Goal: Information Seeking & Learning: Check status

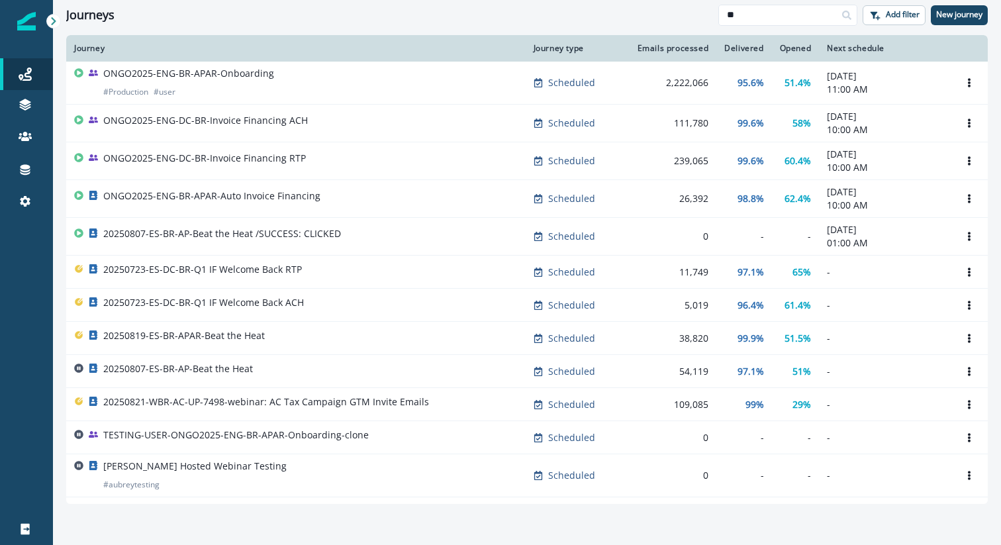
click at [316, 197] on div "ONGO2025-ENG-BR-APAR-Auto Invoice Financing" at bounding box center [296, 198] width 444 height 19
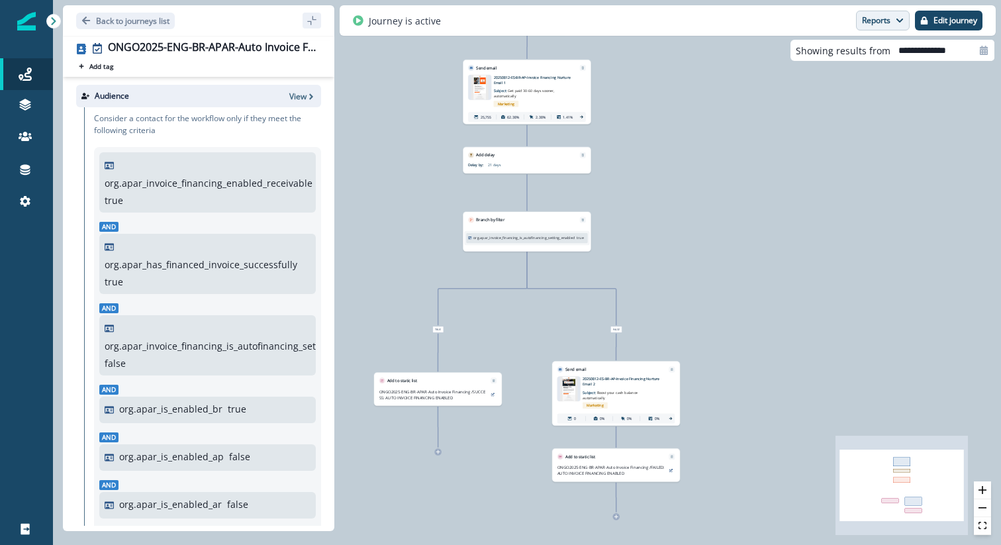
click at [879, 22] on button "Reports" at bounding box center [883, 21] width 54 height 20
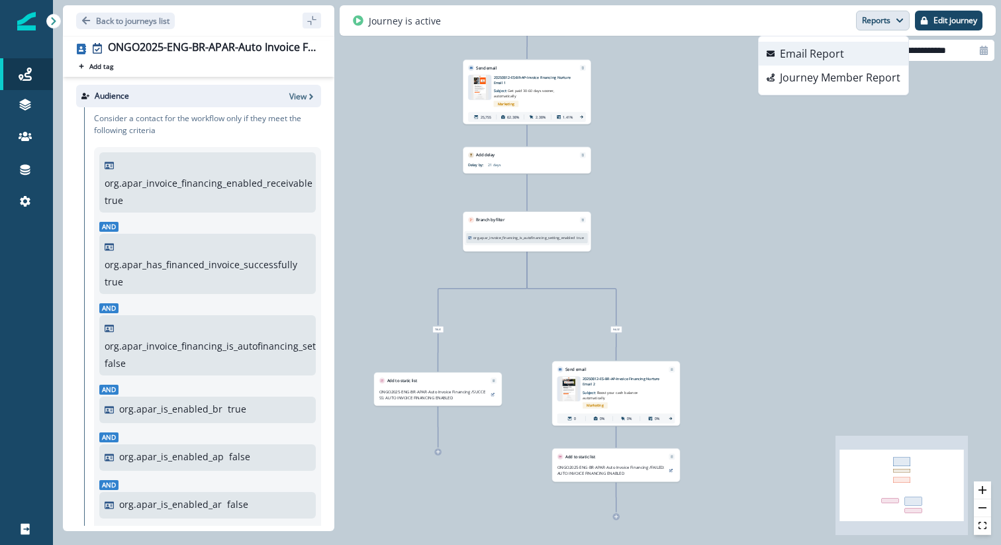
click at [860, 52] on button "Email Report" at bounding box center [834, 54] width 150 height 24
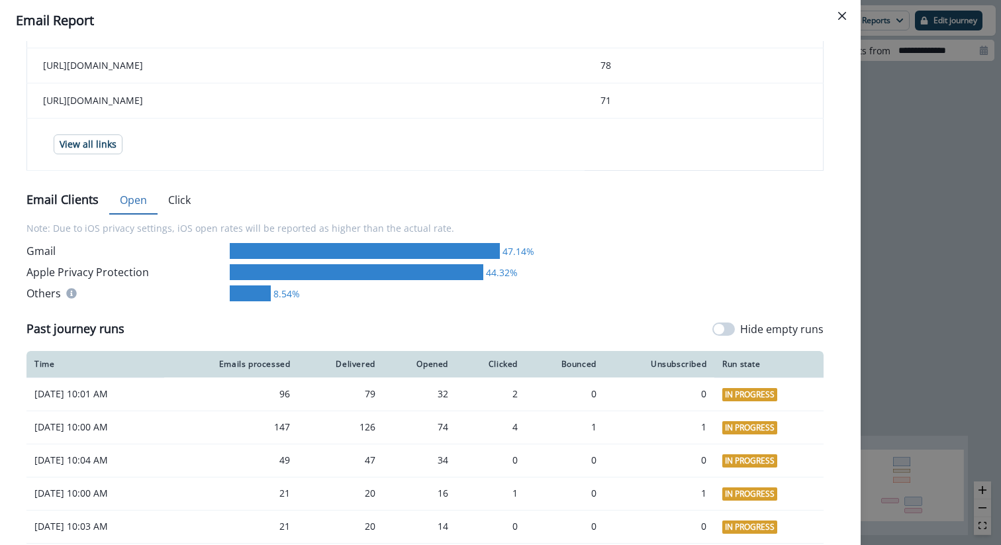
scroll to position [667, 0]
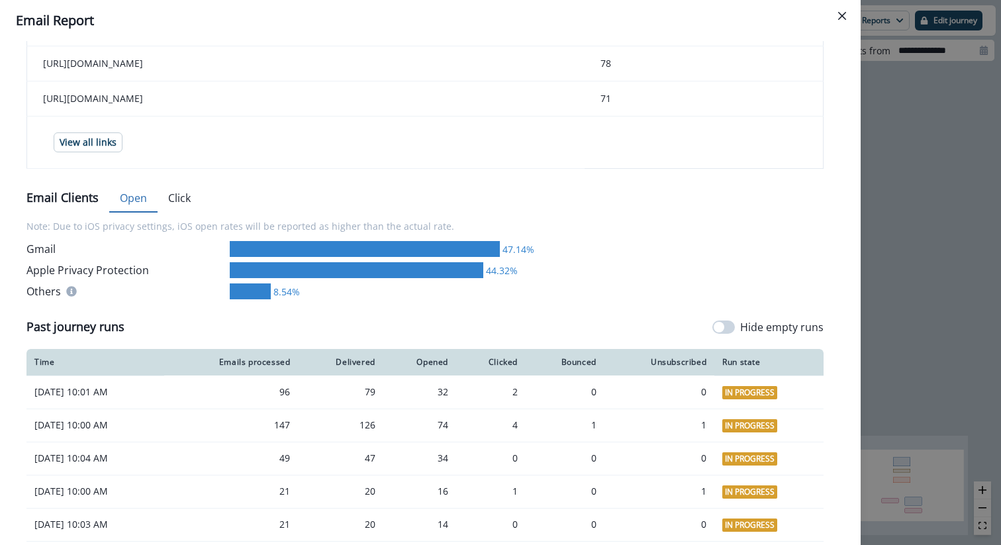
click at [169, 203] on button "Click" at bounding box center [180, 199] width 44 height 28
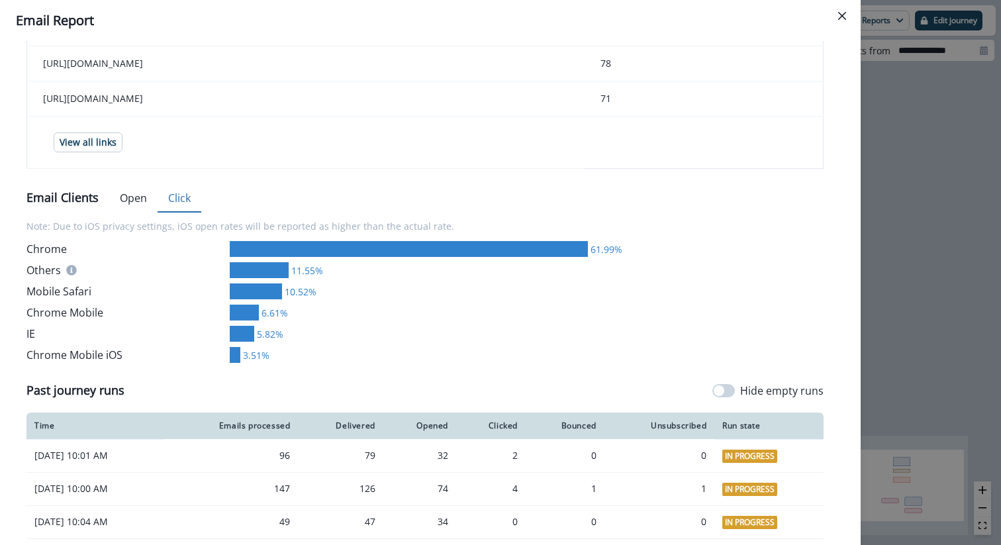
click at [137, 205] on button "Open" at bounding box center [133, 199] width 48 height 28
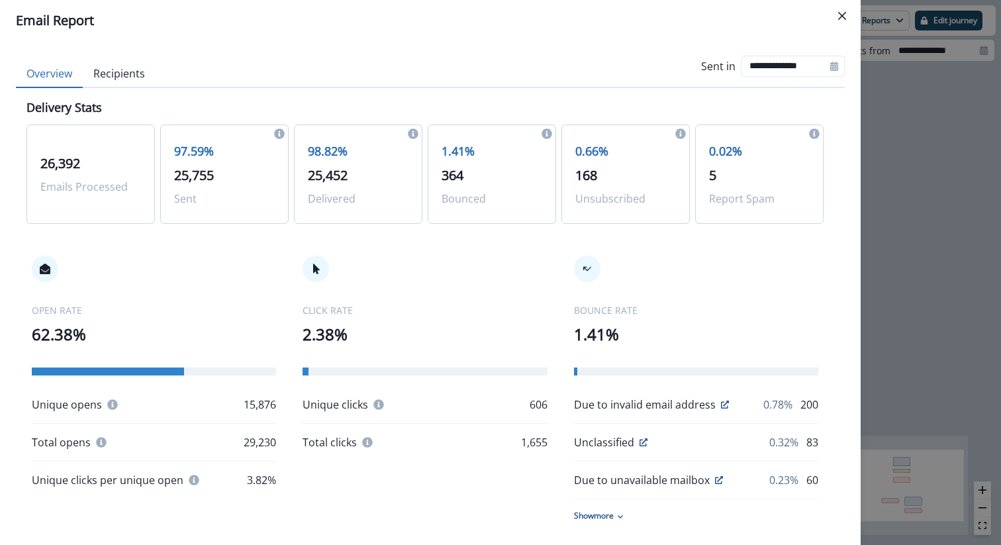
scroll to position [0, 0]
click at [869, 162] on div "**********" at bounding box center [500, 272] width 1001 height 545
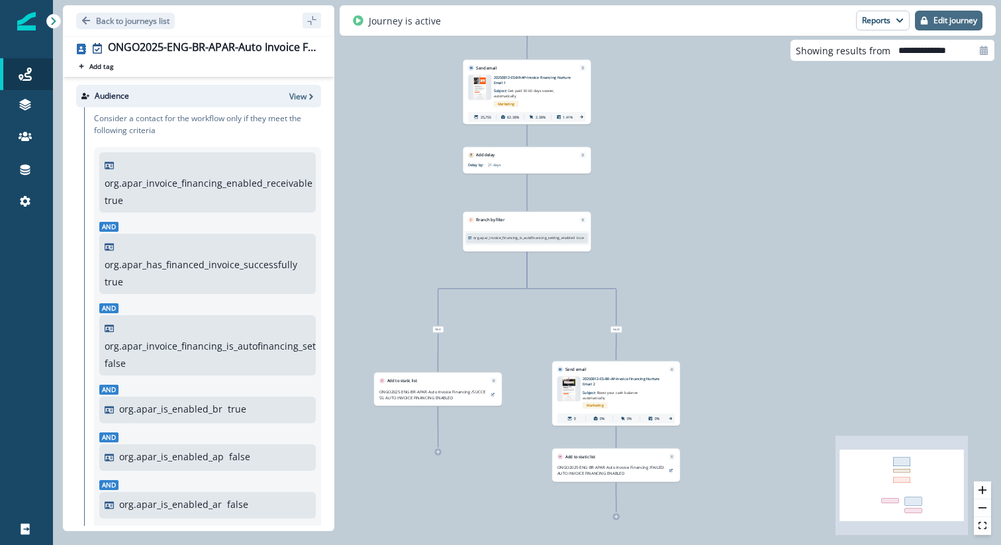
click at [955, 21] on p "Edit journey" at bounding box center [956, 20] width 44 height 9
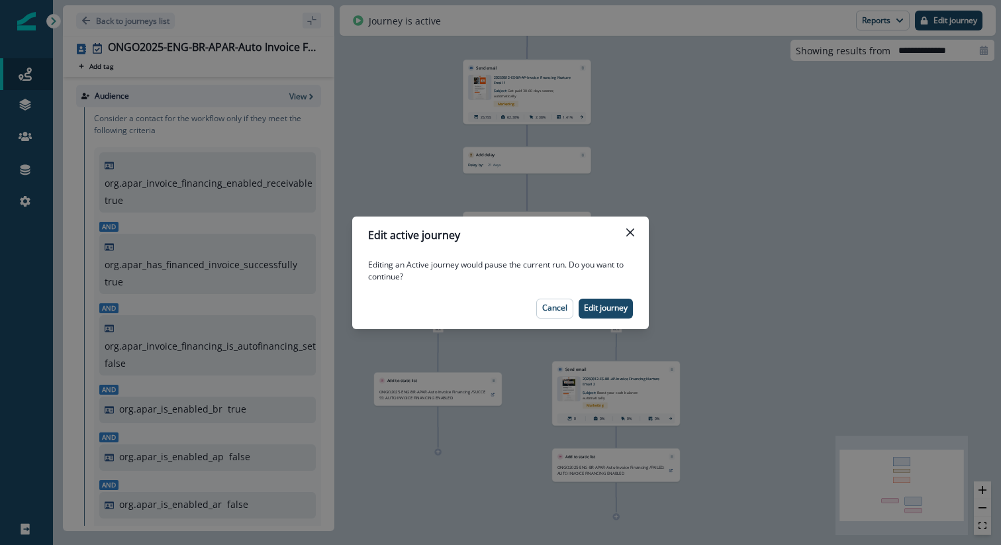
click at [743, 188] on div "Edit active journey Editing an Active journey would pause the current run. Do y…" at bounding box center [500, 272] width 1001 height 545
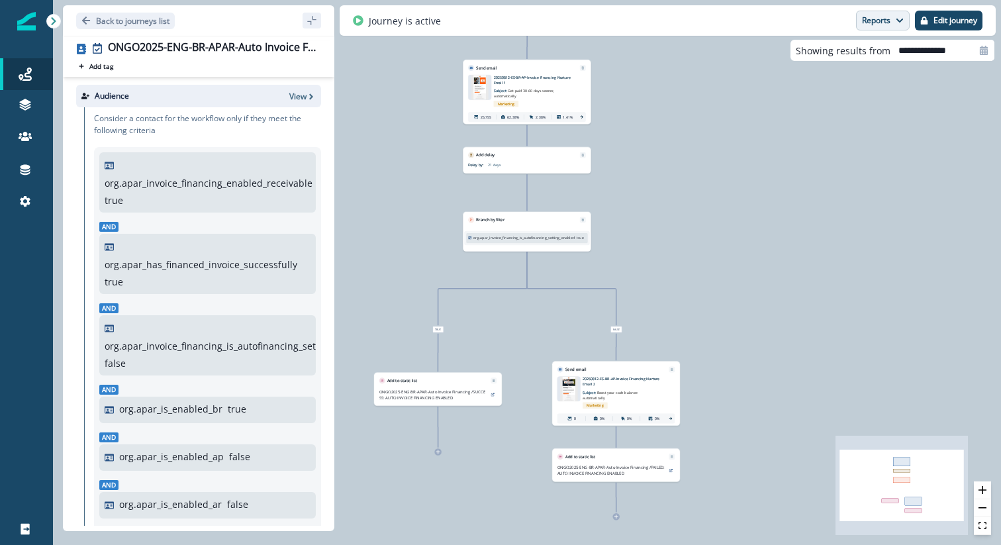
click at [885, 23] on button "Reports" at bounding box center [883, 21] width 54 height 20
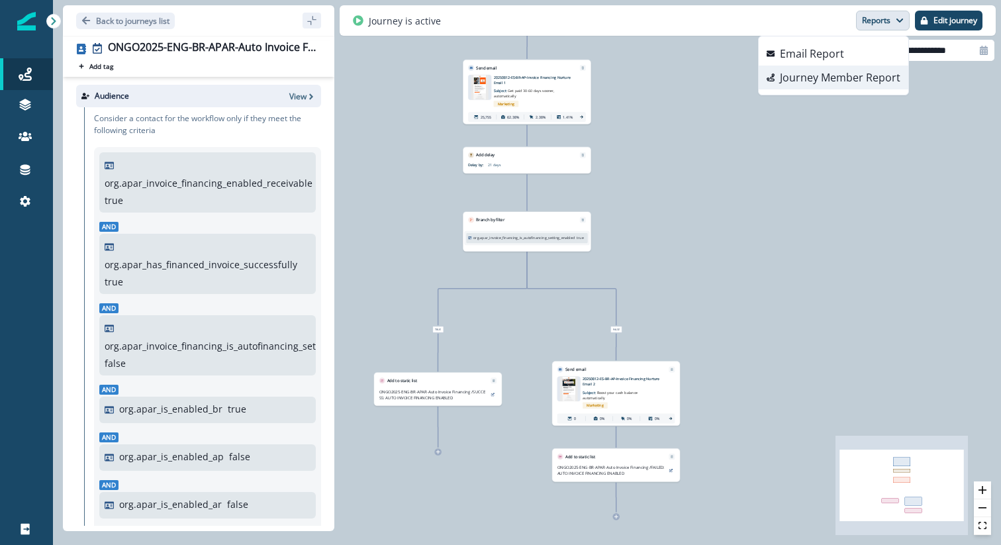
click at [869, 75] on p "Journey Member Report" at bounding box center [840, 78] width 120 height 16
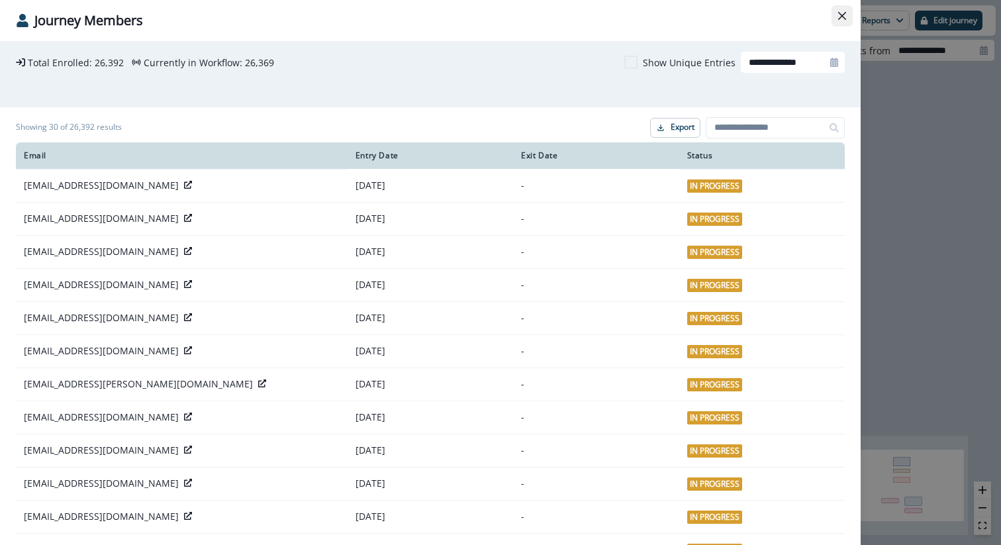
click at [835, 15] on button "Close" at bounding box center [842, 15] width 21 height 21
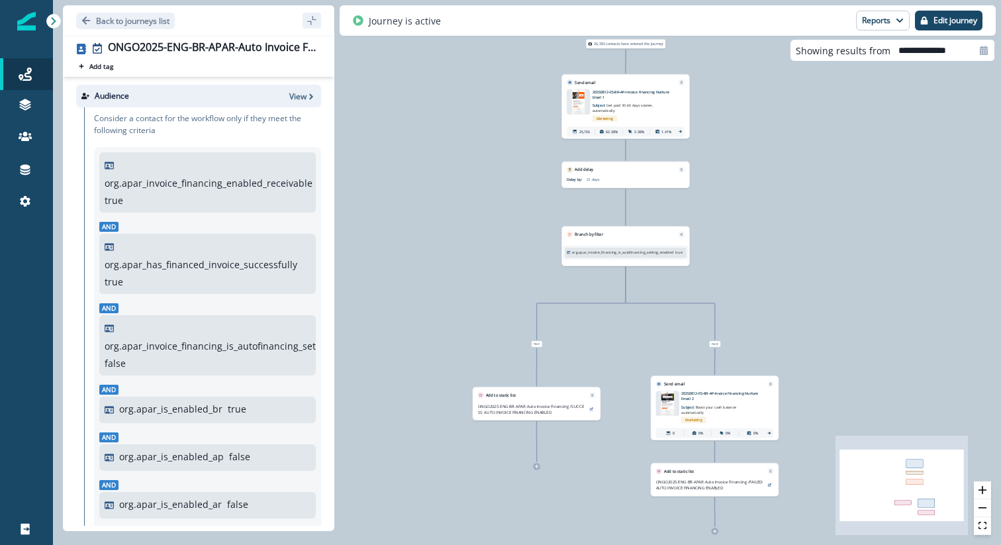
drag, startPoint x: 687, startPoint y: 142, endPoint x: 786, endPoint y: 164, distance: 101.0
click at [786, 164] on div "26,392 contacts have entered the journey Send email Email asset changed, journe…" at bounding box center [527, 272] width 948 height 545
